Goal: Check status: Check status

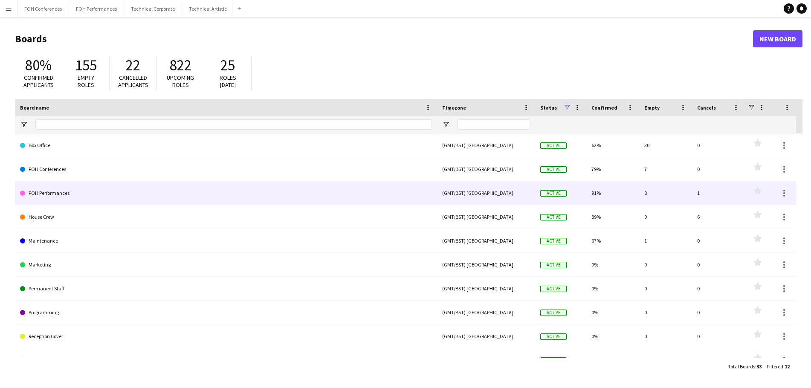
click at [66, 190] on link "FOH Performances" at bounding box center [226, 193] width 412 height 24
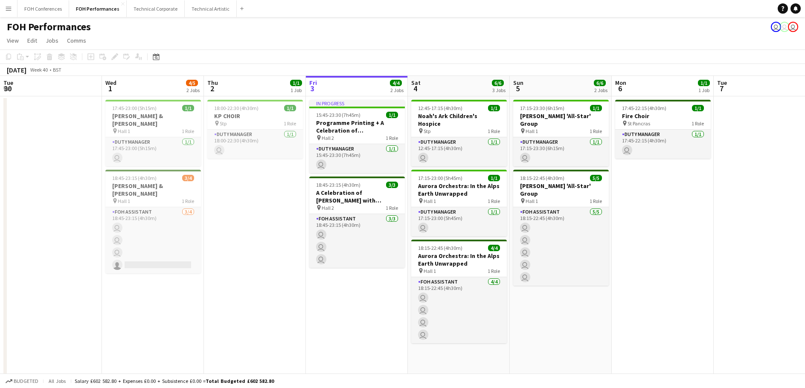
scroll to position [0, 204]
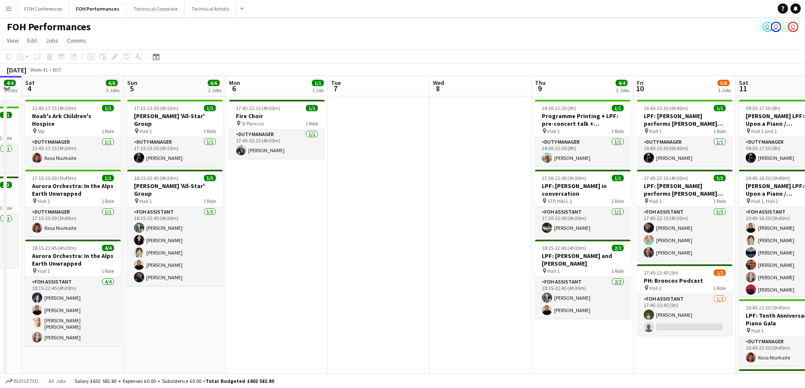
drag, startPoint x: 664, startPoint y: 263, endPoint x: 481, endPoint y: 241, distance: 183.4
click at [481, 241] on app-calendar-viewport "Thu 2 1/1 1 Job Fri 3 4/4 2 Jobs Sat 4 6/6 3 Jobs Sun 5 6/6 2 Jobs Mon 6 1/1 1 …" at bounding box center [402, 290] width 805 height 429
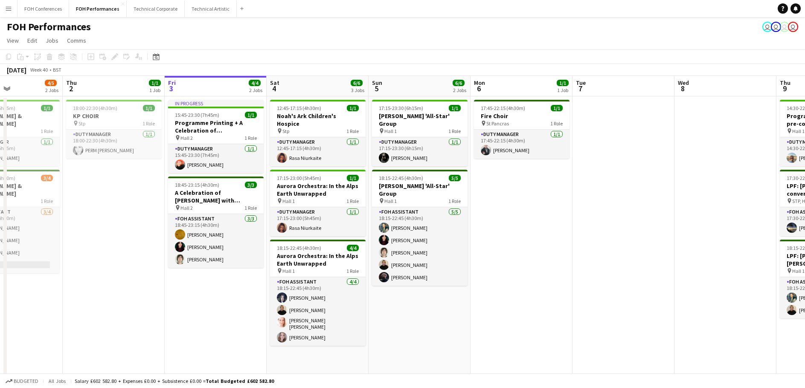
scroll to position [0, 243]
drag, startPoint x: 218, startPoint y: 251, endPoint x: 463, endPoint y: 252, distance: 245.2
click at [463, 252] on app-calendar-viewport "Mon 29 Tue 30 Wed 1 4/5 2 Jobs Thu 2 1/1 1 Job Fri 3 4/4 2 Jobs Sat 4 6/6 3 Job…" at bounding box center [402, 290] width 805 height 429
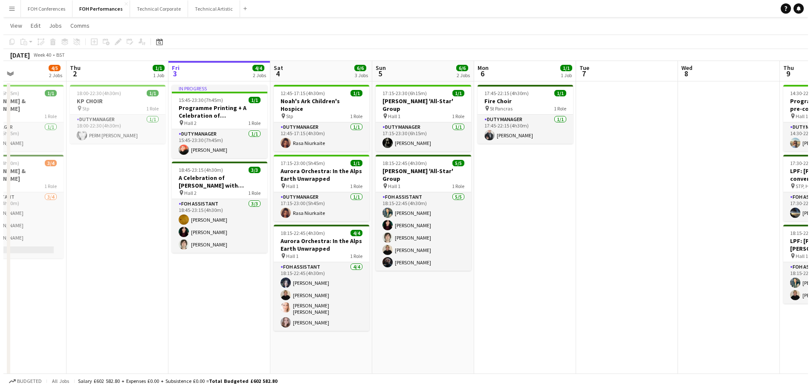
scroll to position [0, 0]
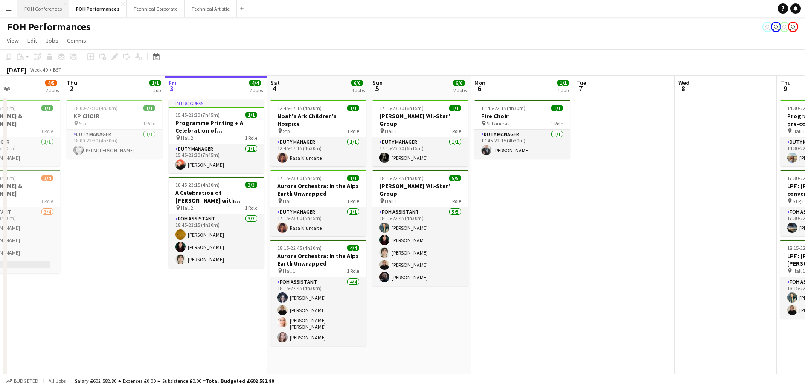
click at [46, 12] on button "FOH Conferences Close" at bounding box center [43, 8] width 52 height 17
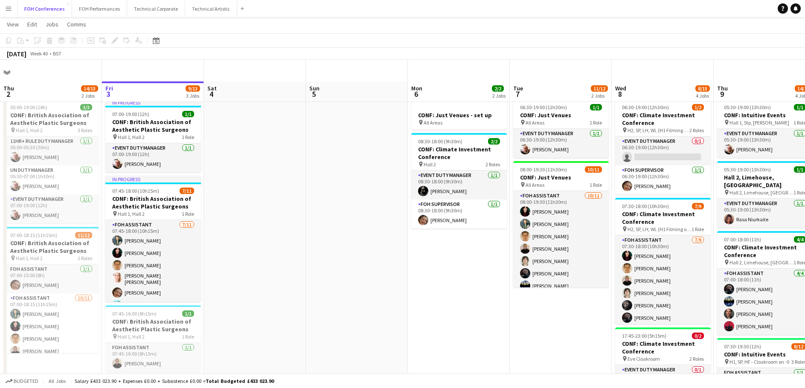
scroll to position [43, 0]
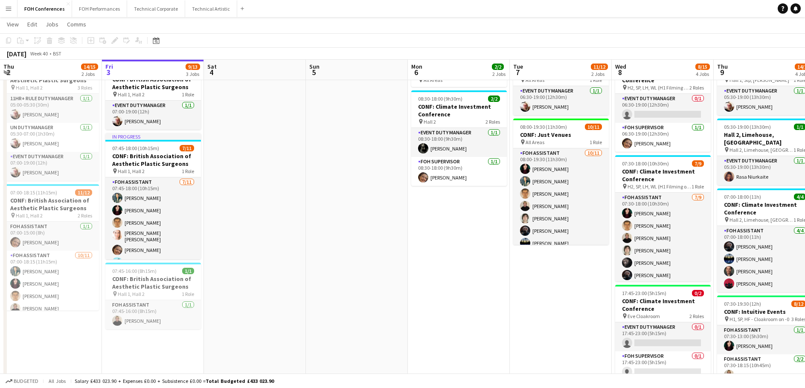
click at [10, 6] on app-icon "Menu" at bounding box center [8, 8] width 7 height 7
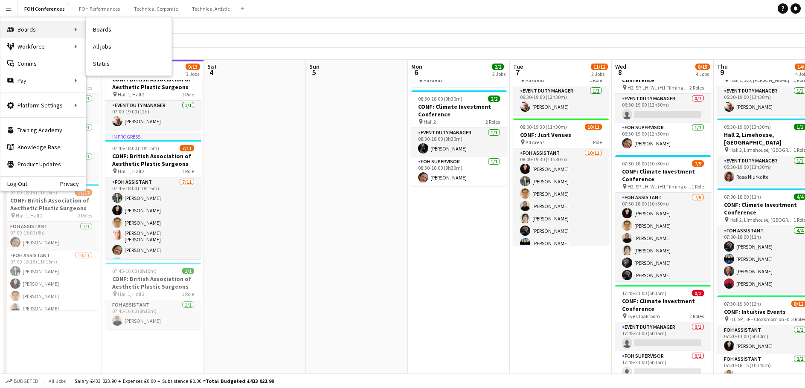
click at [20, 32] on div "Boards Boards" at bounding box center [42, 29] width 85 height 17
click at [43, 31] on div "Boards Boards" at bounding box center [42, 29] width 85 height 17
click at [100, 30] on link "Boards" at bounding box center [128, 29] width 85 height 17
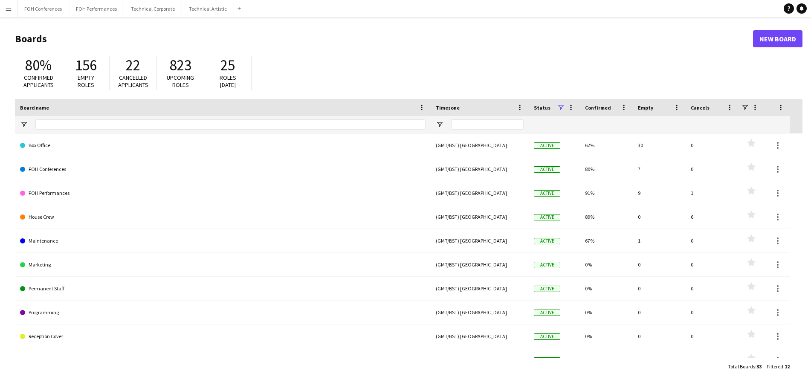
click at [5, 9] on button "Menu" at bounding box center [8, 8] width 17 height 17
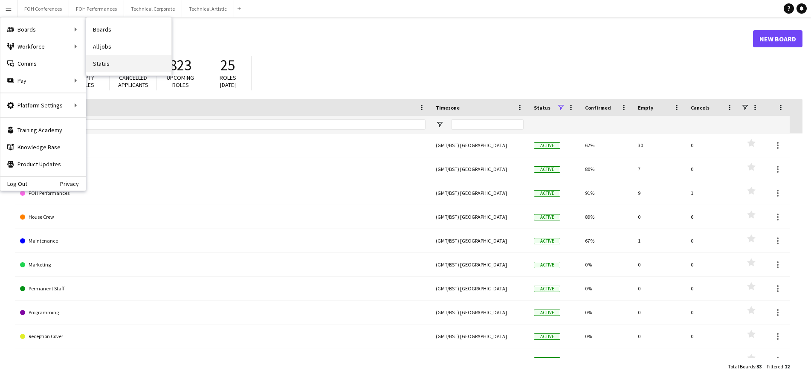
click at [104, 63] on link "Status" at bounding box center [128, 63] width 85 height 17
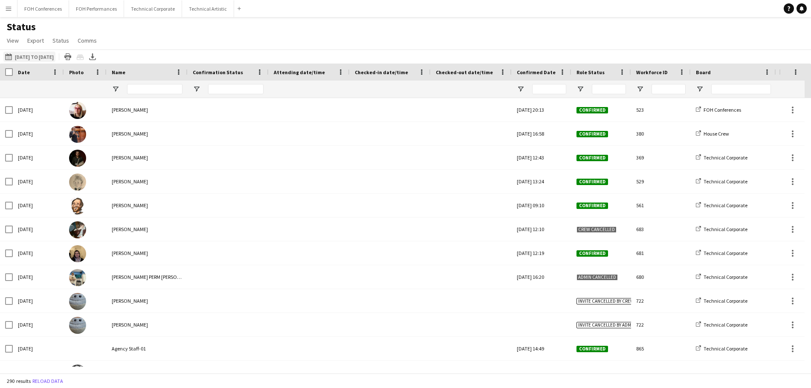
click at [55, 59] on button "[DATE] to [DATE] [DATE] to [DATE]" at bounding box center [29, 57] width 52 height 10
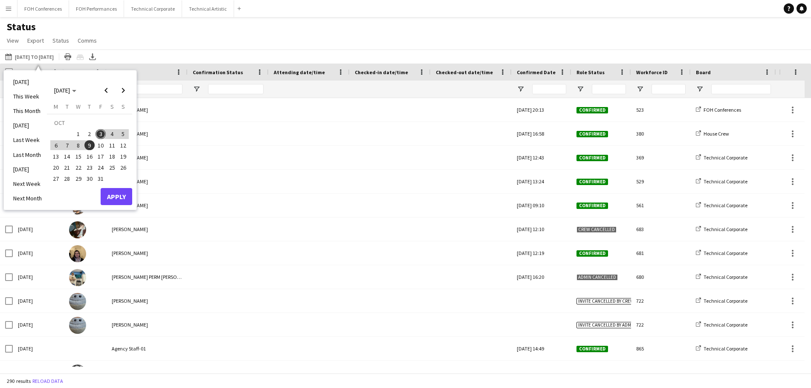
click at [100, 134] on span "3" at bounding box center [101, 134] width 10 height 10
click at [118, 196] on button "Apply" at bounding box center [117, 196] width 32 height 17
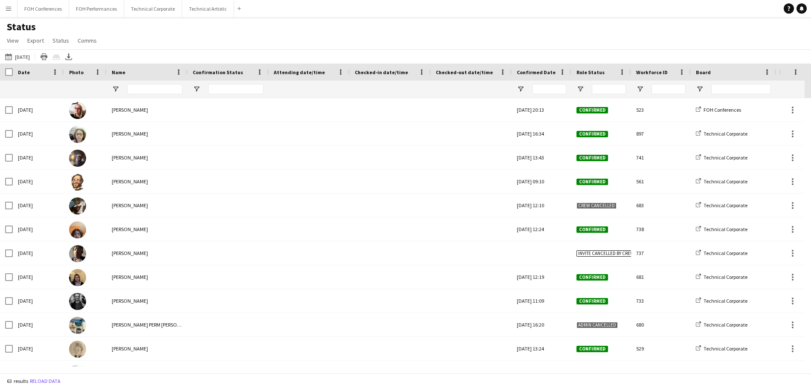
click at [113, 25] on div "Status View Views Default view Call Sheets GB View Weekly Staffing Report ZD TE…" at bounding box center [405, 34] width 811 height 29
click at [15, 10] on button "Menu" at bounding box center [8, 8] width 17 height 17
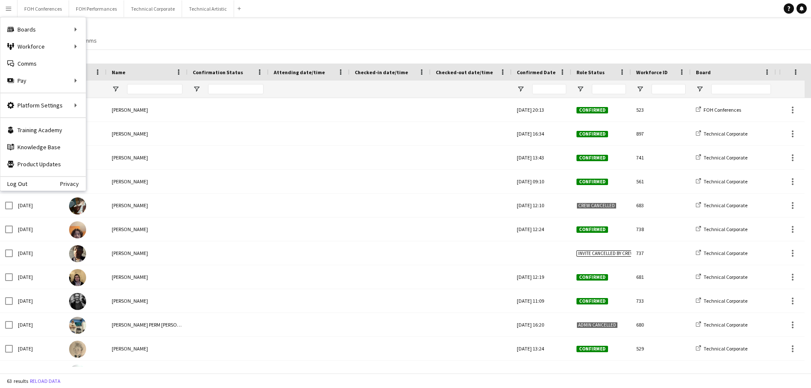
click at [152, 36] on div "Status View Views Default view Call Sheets GB View Weekly Staffing Report ZD TE…" at bounding box center [405, 34] width 811 height 29
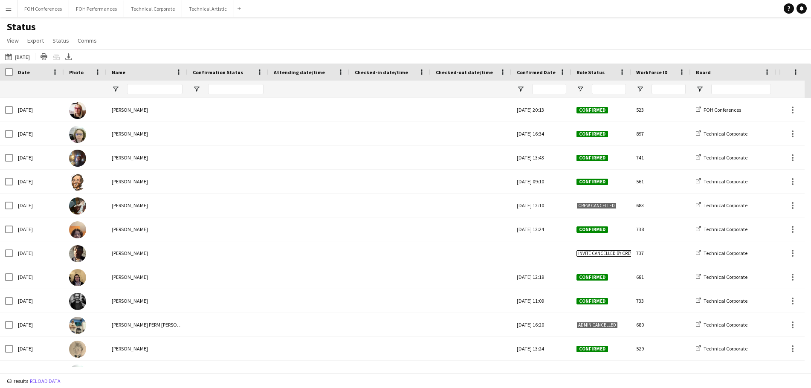
click at [134, 32] on div "Status View Views Default view Call Sheets GB View Weekly Staffing Report ZD TE…" at bounding box center [405, 34] width 811 height 29
click at [16, 40] on span "View" at bounding box center [13, 41] width 12 height 8
click at [171, 41] on div "Status View Views Default view Call Sheets GB View Weekly Staffing Report ZD TE…" at bounding box center [405, 34] width 811 height 29
click at [12, 10] on button "Menu" at bounding box center [8, 8] width 17 height 17
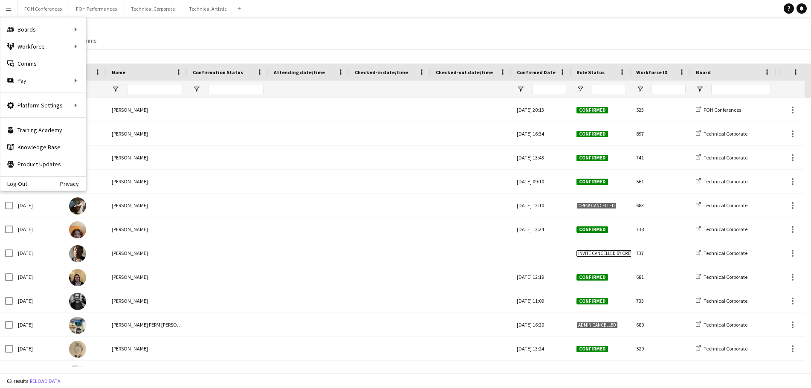
click at [187, 39] on div "Status View Views Default view Call Sheets GB View Weekly Staffing Report ZD TE…" at bounding box center [405, 34] width 811 height 29
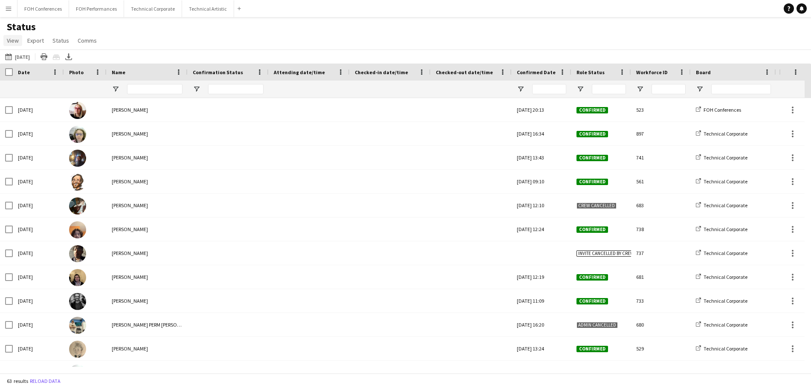
click at [13, 42] on span "View" at bounding box center [13, 41] width 12 height 8
click at [32, 102] on span "Customise filters" at bounding box center [33, 103] width 44 height 8
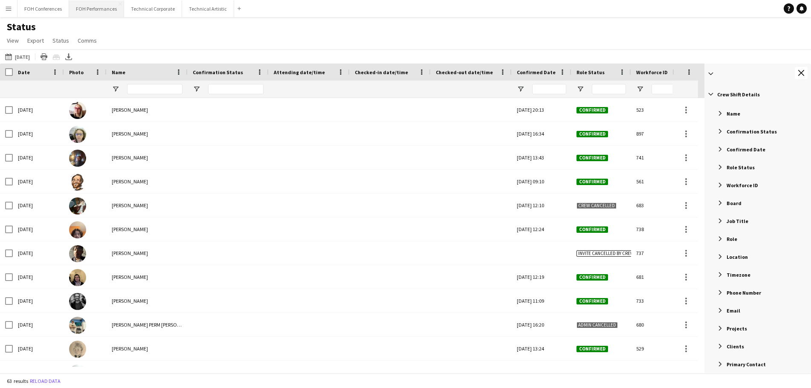
click at [103, 8] on button "FOH Performances Close" at bounding box center [96, 8] width 55 height 17
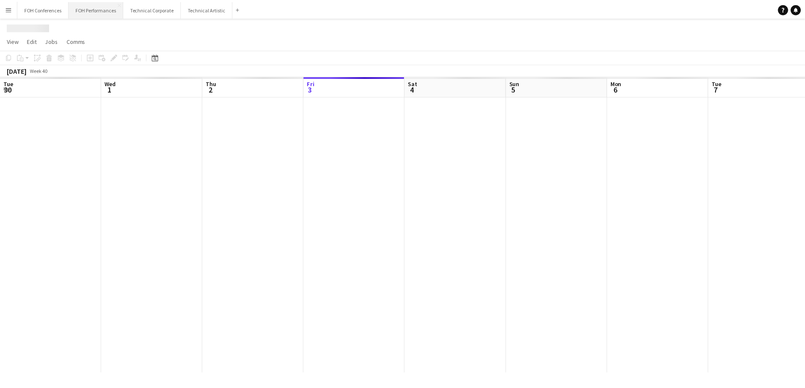
scroll to position [0, 204]
